Goal: Transaction & Acquisition: Obtain resource

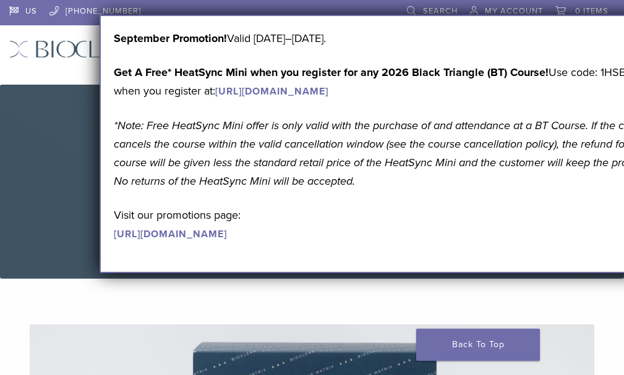
click at [128, 241] on link "[URL][DOMAIN_NAME]" at bounding box center [170, 234] width 113 height 12
click at [484, 163] on img at bounding box center [312, 182] width 624 height 194
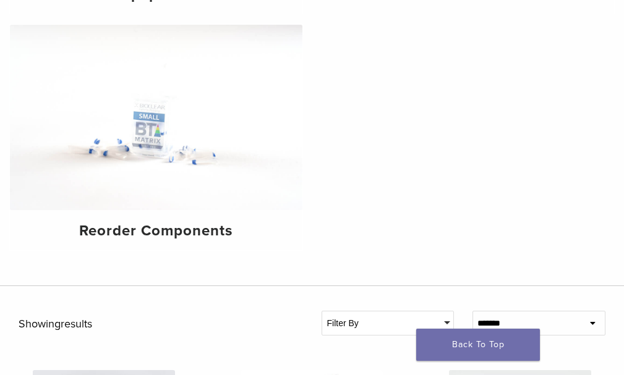
scroll to position [371, 0]
